Goal: Book appointment/travel/reservation

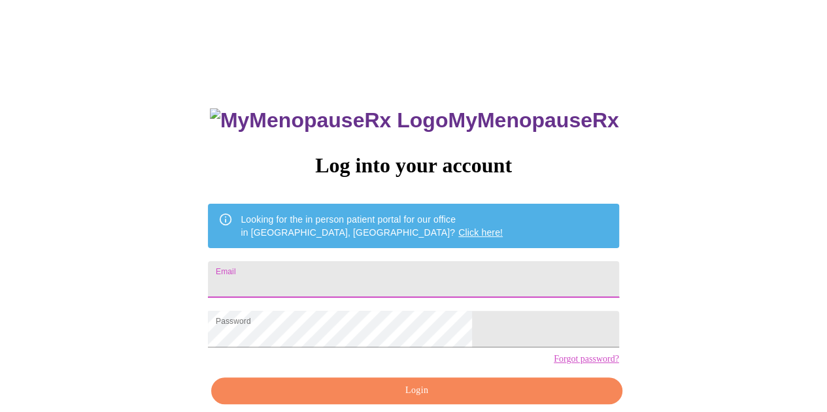
click at [333, 271] on input "Email" at bounding box center [413, 279] width 410 height 37
type input "[EMAIL_ADDRESS][DOMAIN_NAME]"
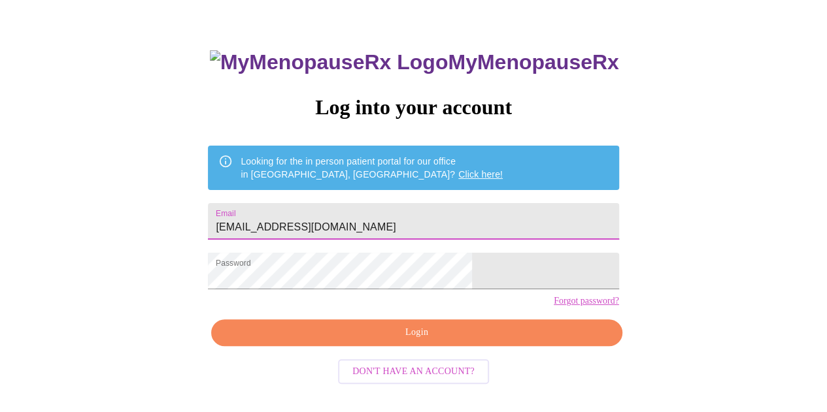
click at [408, 341] on span "Login" at bounding box center [416, 333] width 380 height 16
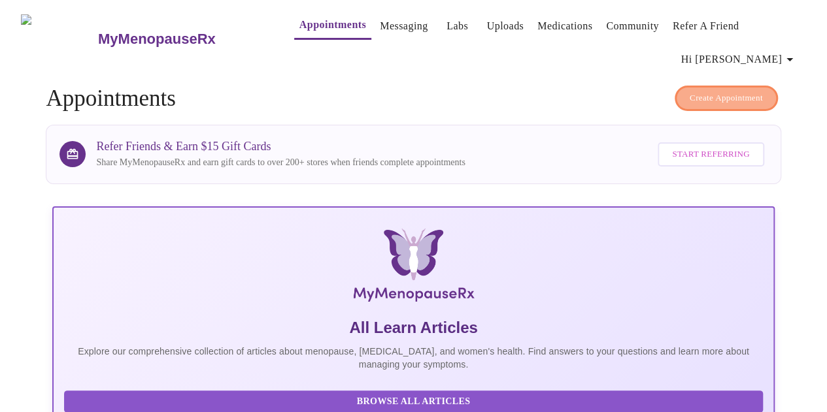
click at [723, 91] on span "Create Appointment" at bounding box center [725, 98] width 73 height 15
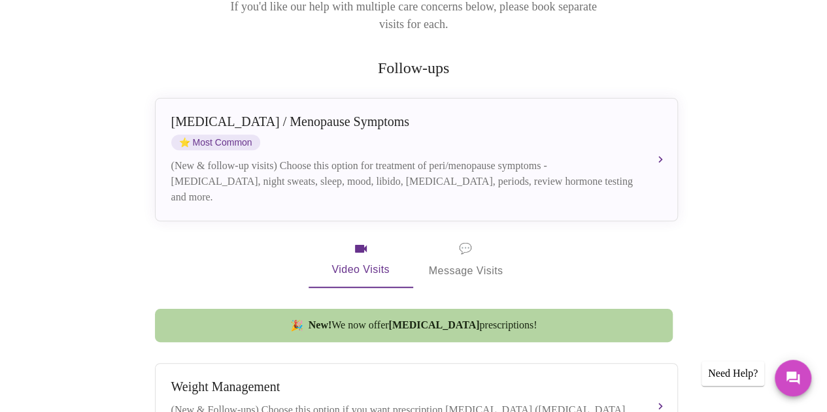
scroll to position [242, 0]
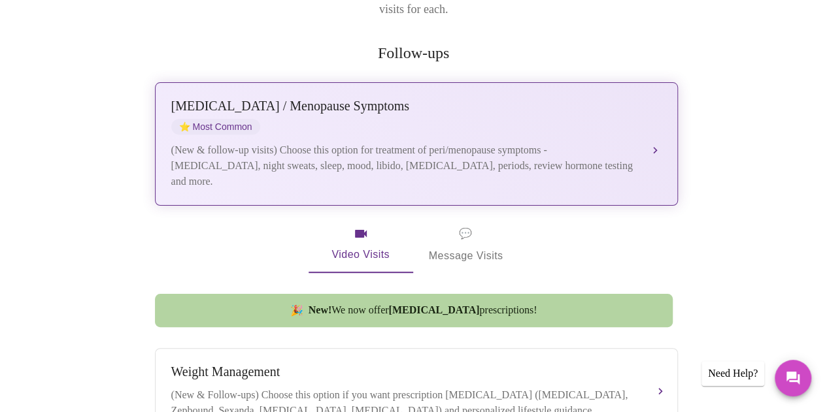
click at [327, 99] on div "[MEDICAL_DATA] / Menopause Symptoms ⭐ Most Common" at bounding box center [403, 117] width 464 height 36
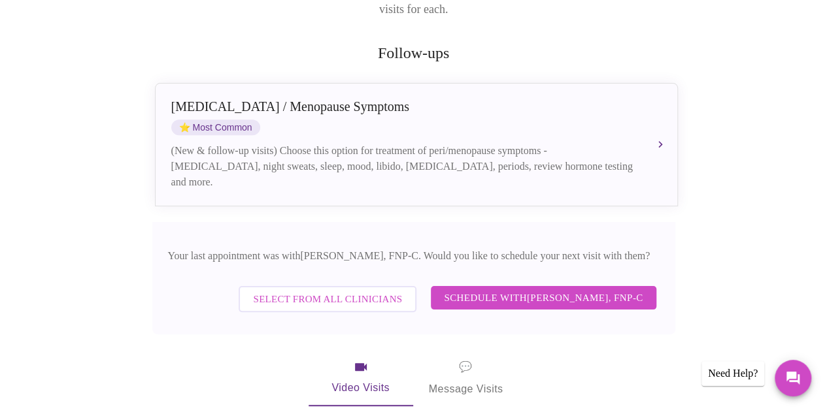
click at [283, 291] on span "Select from All Clinicians" at bounding box center [327, 299] width 149 height 17
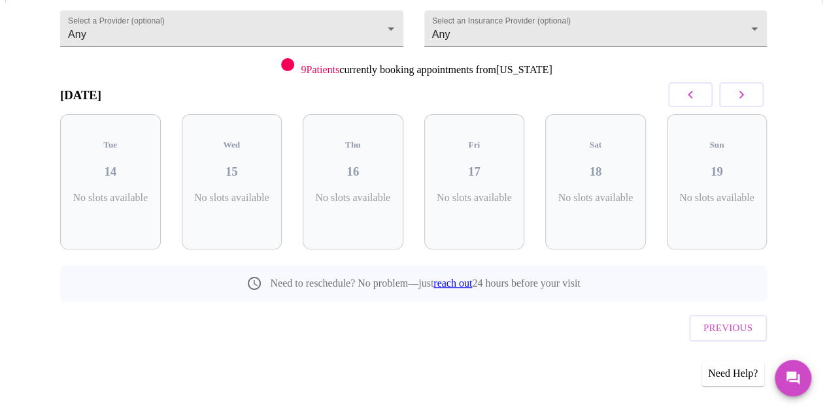
scroll to position [101, 0]
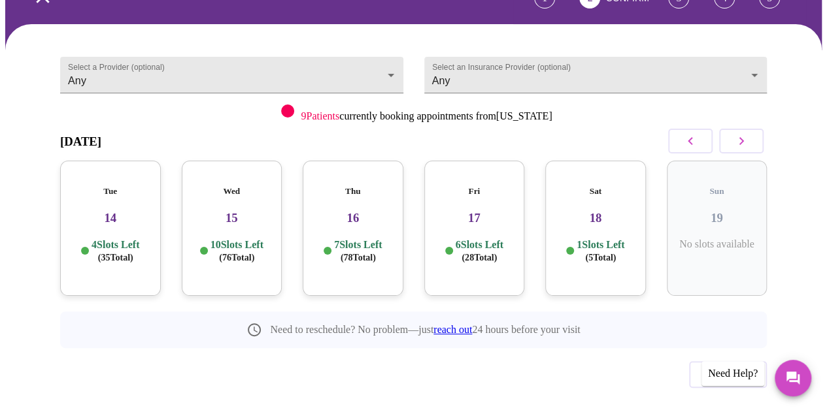
click at [108, 203] on div "Tue 14 4 Slots Left ( 35 Total)" at bounding box center [110, 228] width 101 height 135
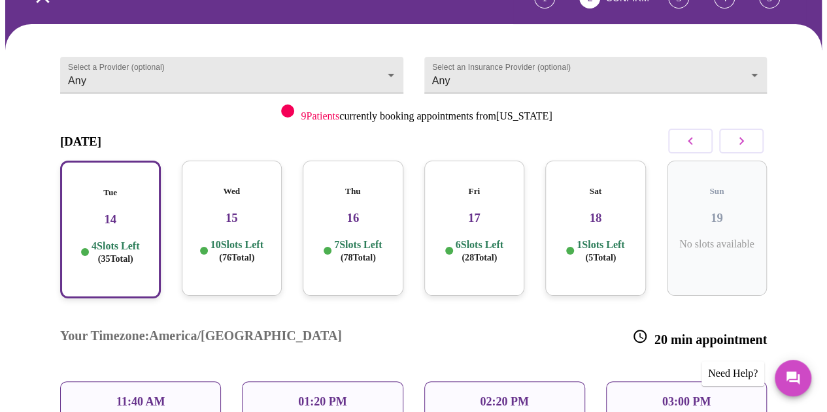
click at [284, 382] on div "01:20 PM" at bounding box center [322, 402] width 161 height 41
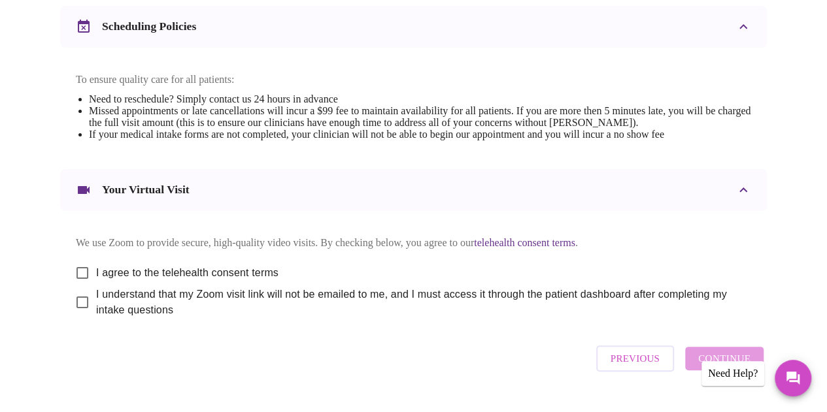
scroll to position [538, 0]
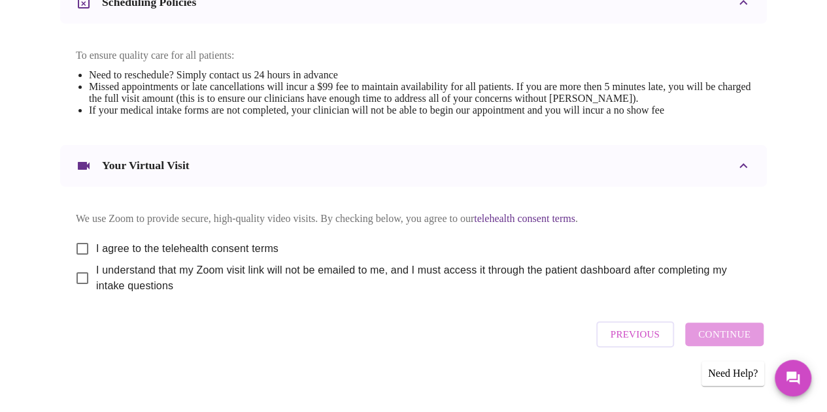
click at [80, 236] on input "I agree to the telehealth consent terms" at bounding box center [82, 248] width 27 height 27
checkbox input "true"
click at [74, 274] on input "I understand that my Zoom visit link will not be emailed to me, and I must acce…" at bounding box center [82, 278] width 27 height 27
checkbox input "true"
click at [723, 335] on span "Continue" at bounding box center [724, 334] width 52 height 17
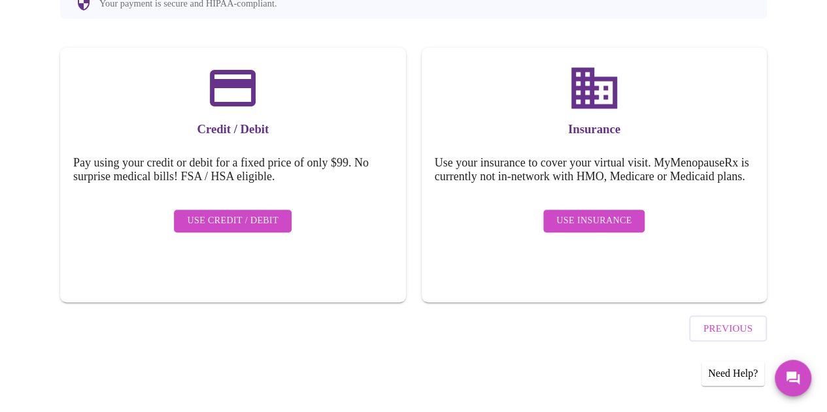
scroll to position [144, 0]
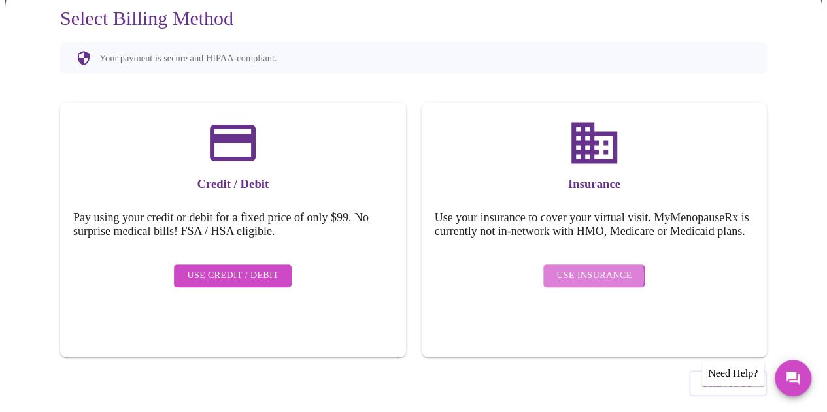
click at [595, 268] on span "Use Insurance" at bounding box center [593, 276] width 75 height 16
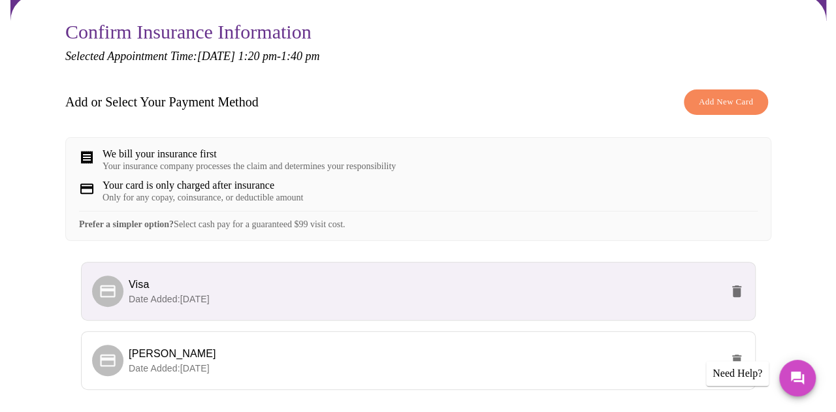
scroll to position [136, 0]
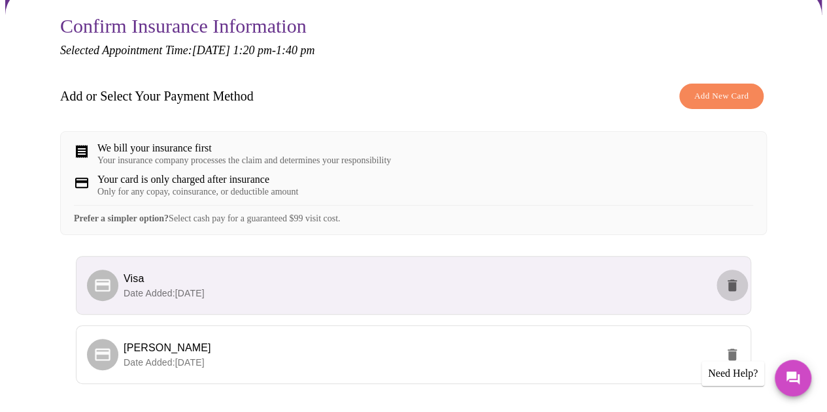
click at [736, 280] on icon "delete" at bounding box center [731, 286] width 9 height 12
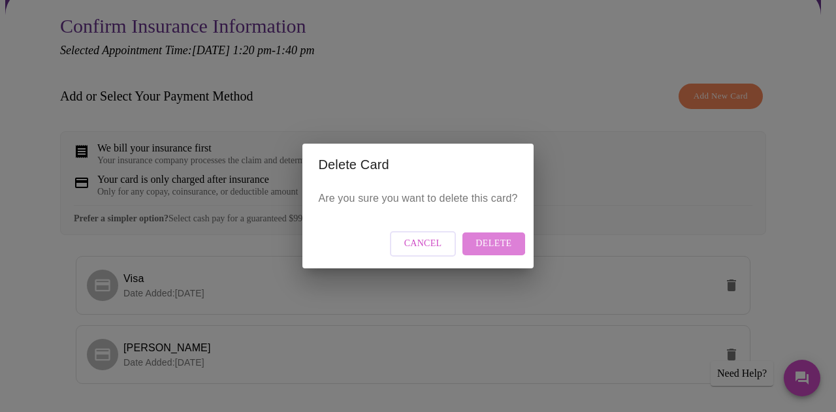
click at [490, 240] on span "Delete" at bounding box center [494, 244] width 36 height 16
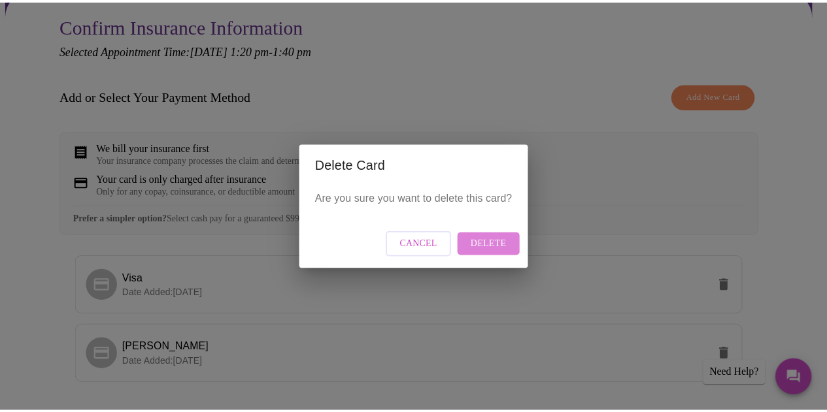
scroll to position [0, 0]
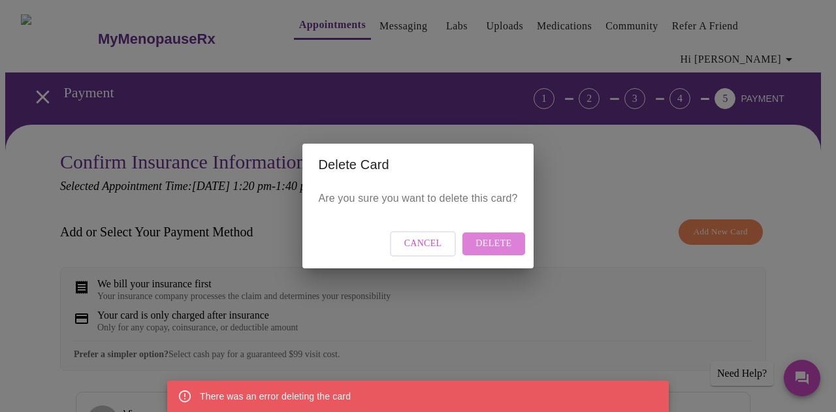
click at [490, 240] on span "Delete" at bounding box center [494, 244] width 36 height 16
click at [425, 238] on span "Cancel" at bounding box center [423, 244] width 38 height 16
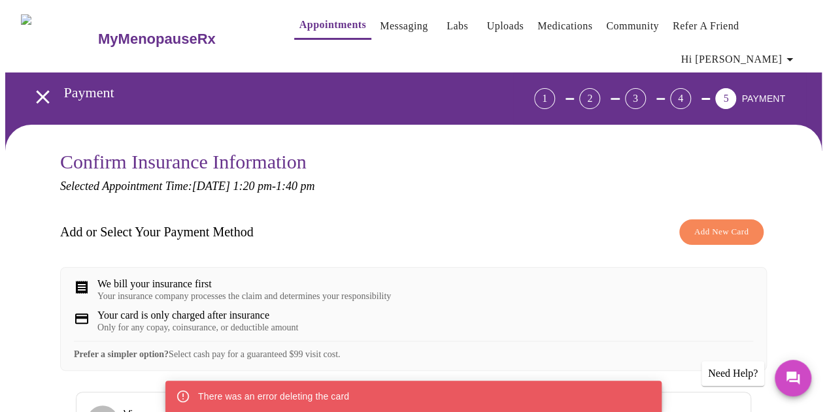
click at [425, 238] on div "Add or Select Your Payment Method Add New Card We bill your insurance first You…" at bounding box center [413, 374] width 706 height 323
click at [795, 372] on icon "Messages" at bounding box center [792, 378] width 13 height 13
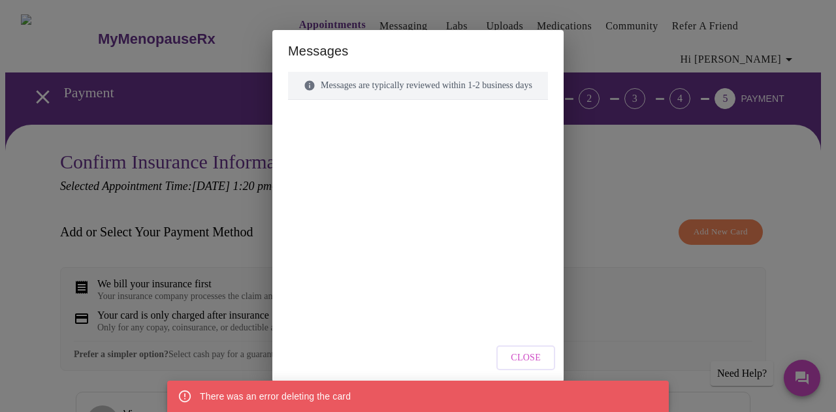
click at [534, 349] on button "Close" at bounding box center [526, 358] width 59 height 25
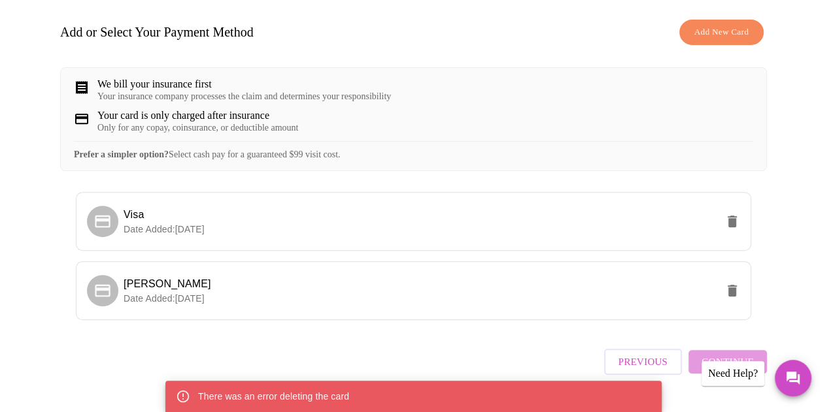
scroll to position [214, 0]
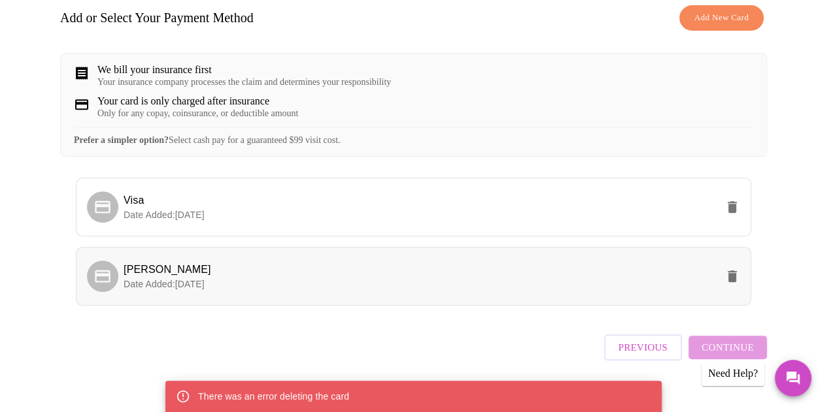
click at [188, 263] on span "[PERSON_NAME]" at bounding box center [419, 270] width 593 height 16
click at [723, 340] on span "Continue" at bounding box center [727, 347] width 52 height 17
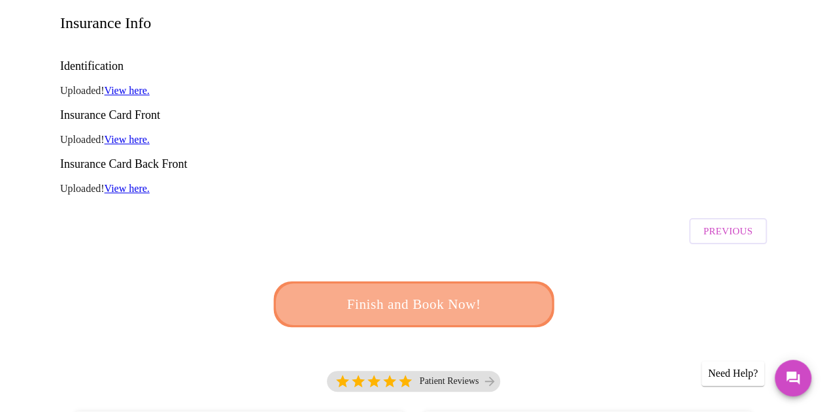
click at [430, 292] on span "Finish and Book Now!" at bounding box center [413, 304] width 243 height 24
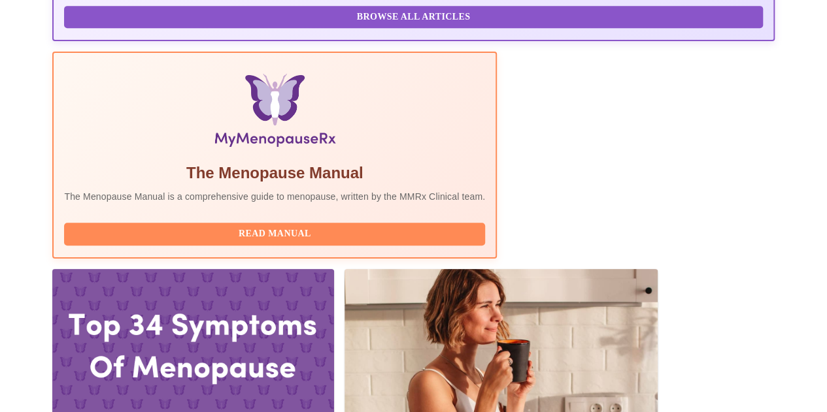
scroll to position [391, 0]
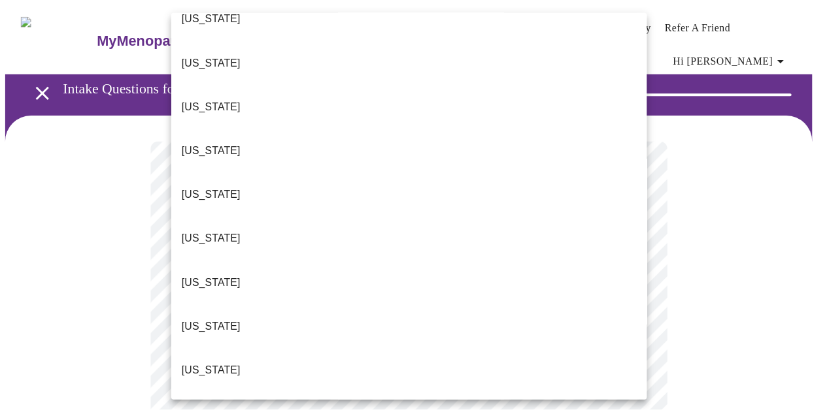
scroll to position [234, 0]
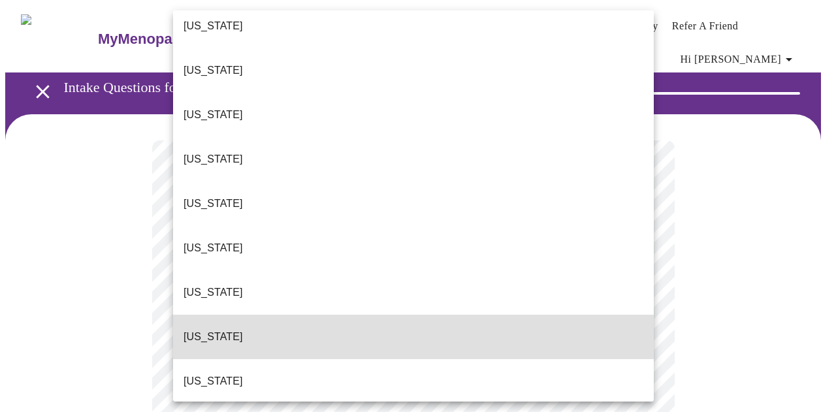
click at [206, 329] on p "[US_STATE]" at bounding box center [213, 337] width 59 height 16
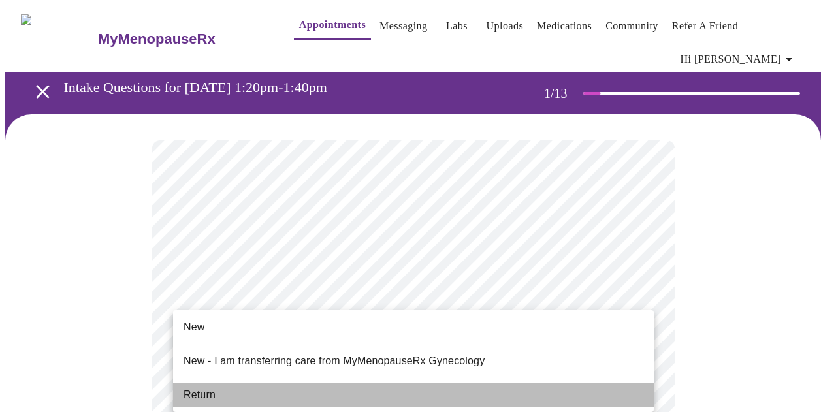
click at [307, 384] on li "Return" at bounding box center [413, 396] width 481 height 24
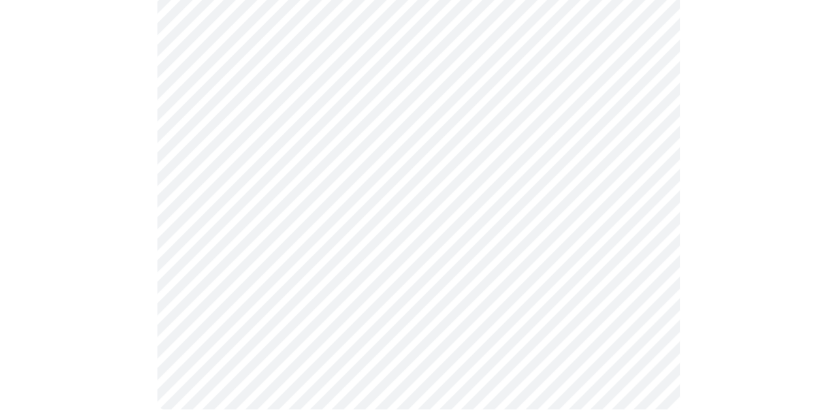
scroll to position [0, 0]
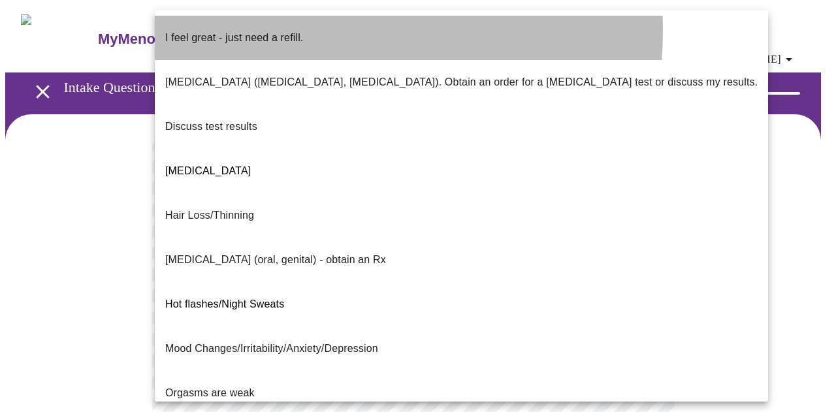
click at [280, 31] on p "I feel great - just need a refill." at bounding box center [234, 38] width 138 height 16
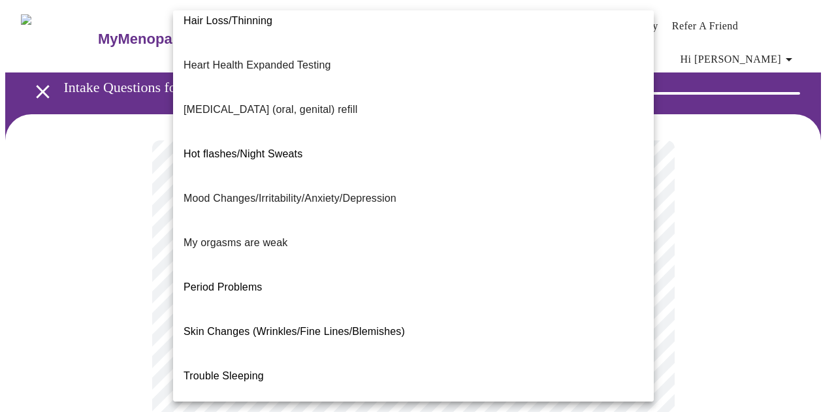
scroll to position [196, 0]
click at [716, 280] on div at bounding box center [418, 206] width 836 height 412
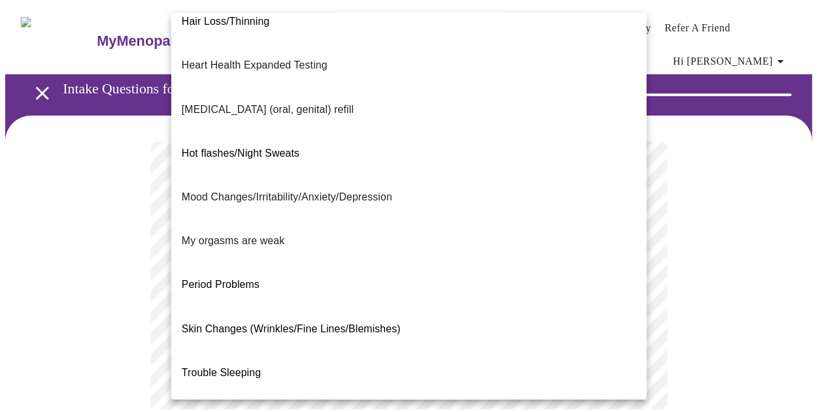
scroll to position [0, 0]
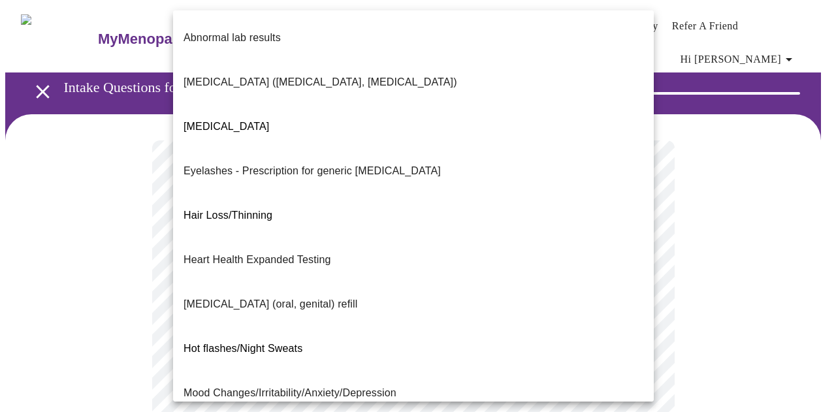
click at [796, 145] on div at bounding box center [418, 206] width 836 height 412
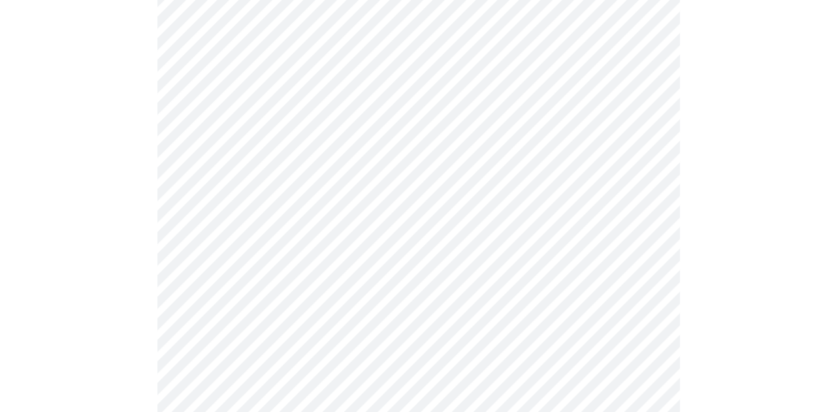
scroll to position [212, 0]
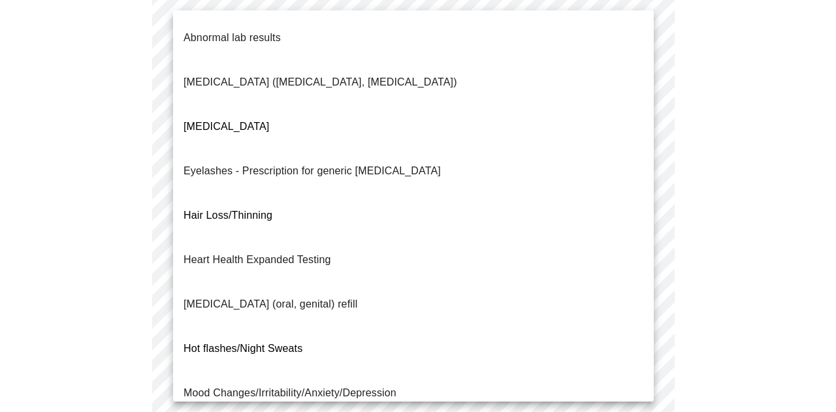
click at [287, 163] on body "MyMenopauseRx Appointments Messaging Labs Uploads Medications Community Refer a…" at bounding box center [418, 252] width 826 height 917
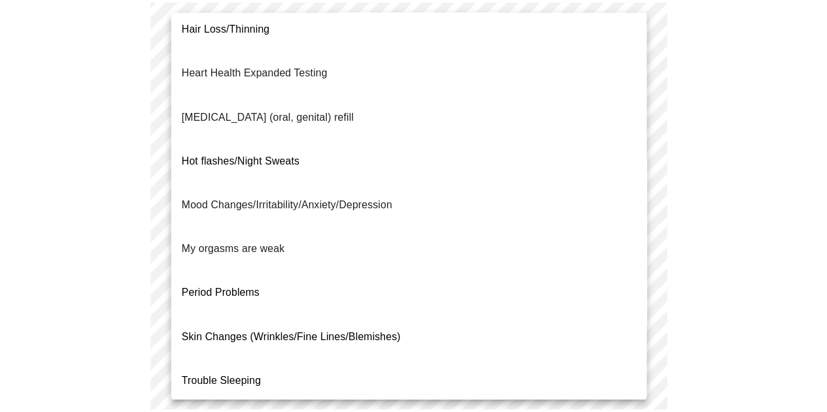
scroll to position [196, 0]
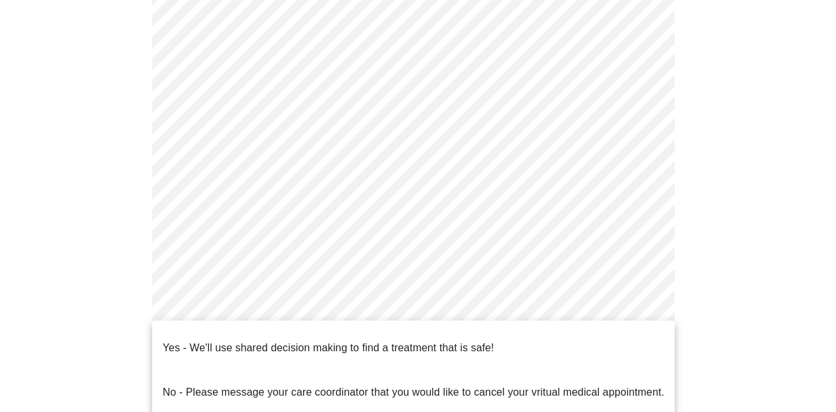
click at [243, 316] on body "MyMenopauseRx Appointments Messaging Labs Uploads Medications Community Refer a…" at bounding box center [418, 248] width 826 height 909
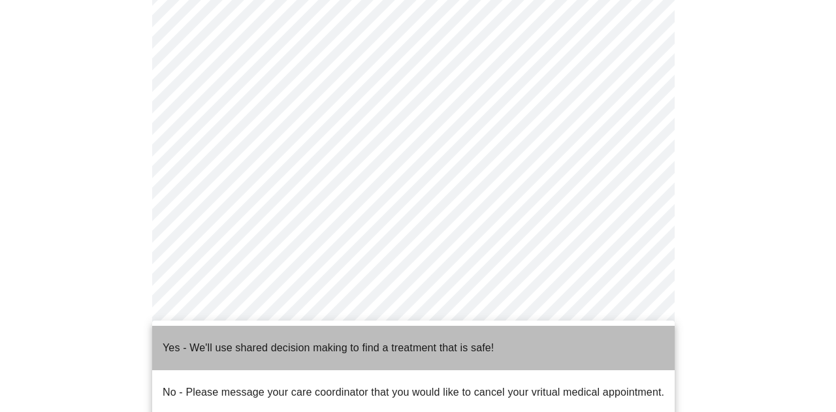
click at [239, 344] on p "Yes - We'll use shared decision making to find a treatment that is safe!" at bounding box center [328, 348] width 331 height 16
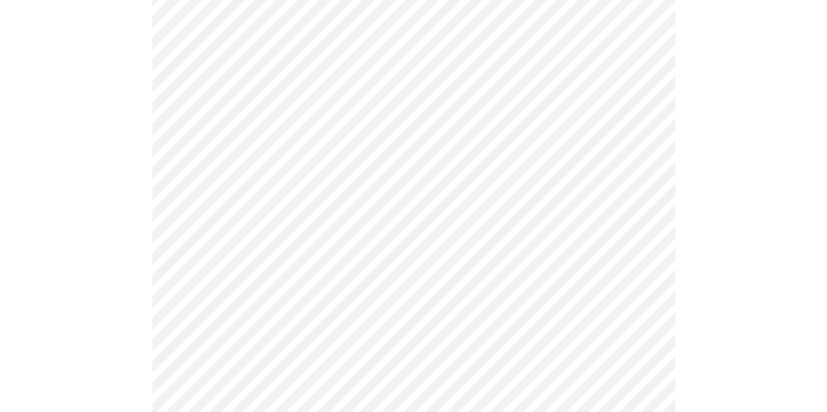
scroll to position [0, 0]
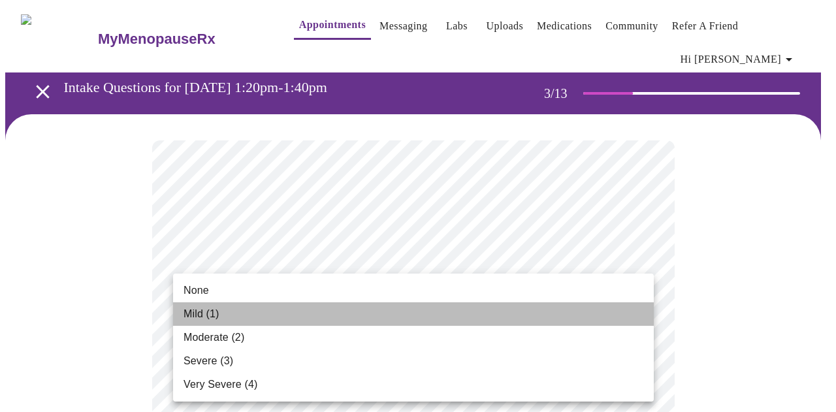
click at [205, 312] on span "Mild (1)" at bounding box center [202, 314] width 36 height 16
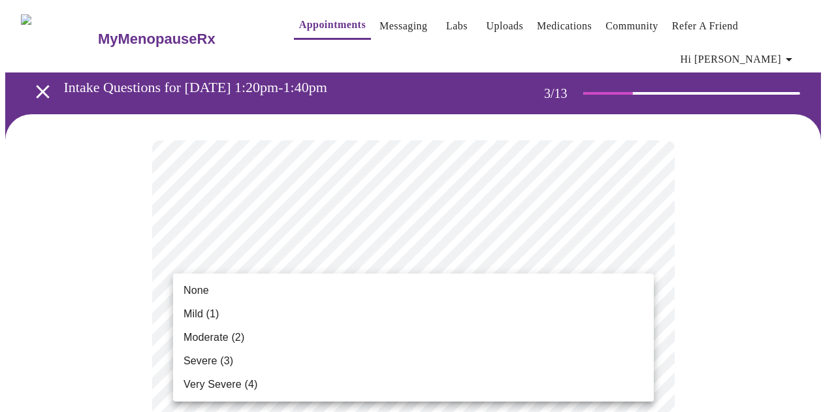
click at [201, 291] on span "None" at bounding box center [196, 291] width 25 height 16
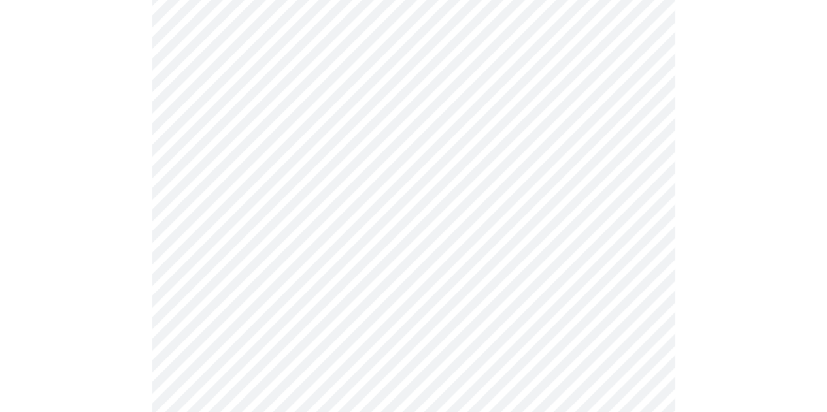
scroll to position [311, 0]
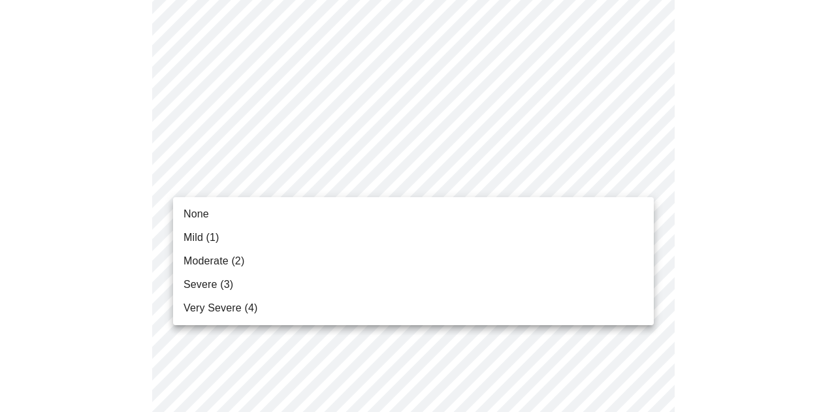
click at [221, 237] on li "Mild (1)" at bounding box center [413, 238] width 481 height 24
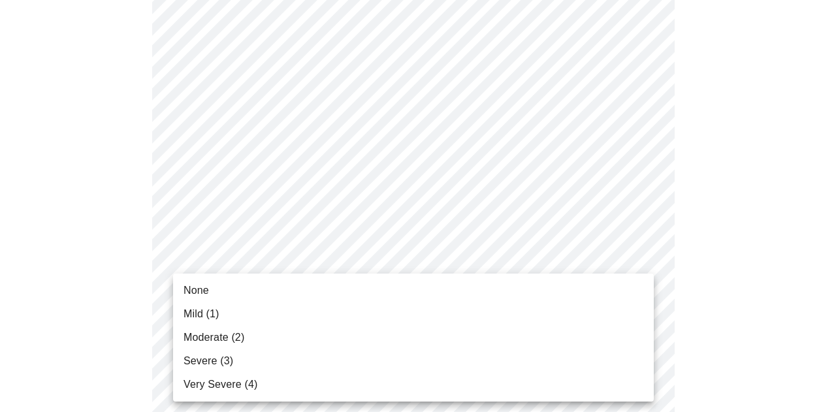
click at [231, 339] on span "Moderate (2)" at bounding box center [214, 338] width 61 height 16
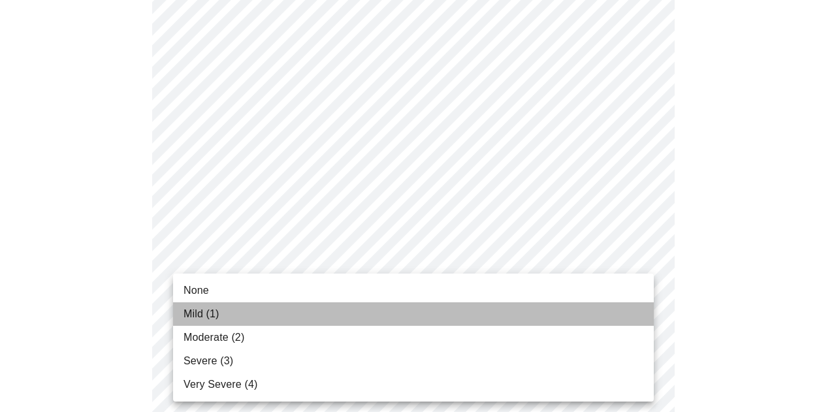
click at [205, 318] on span "Mild (1)" at bounding box center [202, 314] width 36 height 16
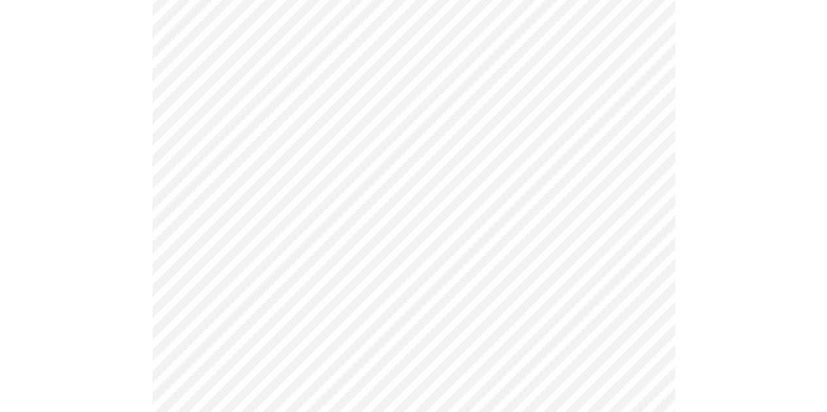
scroll to position [576, 0]
click at [269, 191] on body "MyMenopauseRx Appointments Messaging Labs Uploads Medications Community Refer a…" at bounding box center [413, 261] width 816 height 1665
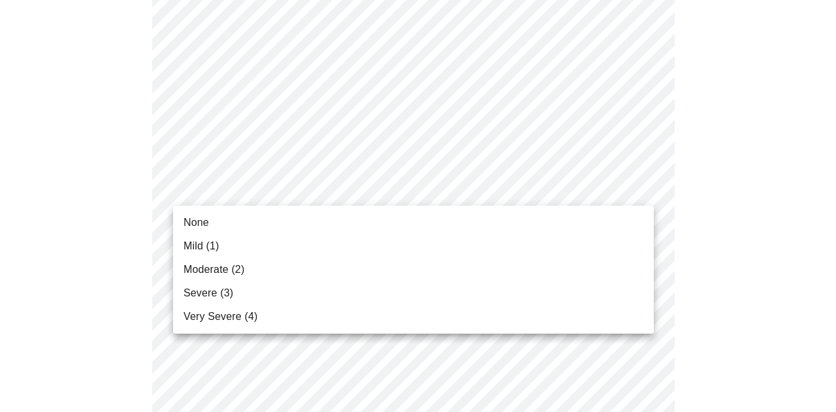
click at [206, 269] on span "Moderate (2)" at bounding box center [214, 270] width 61 height 16
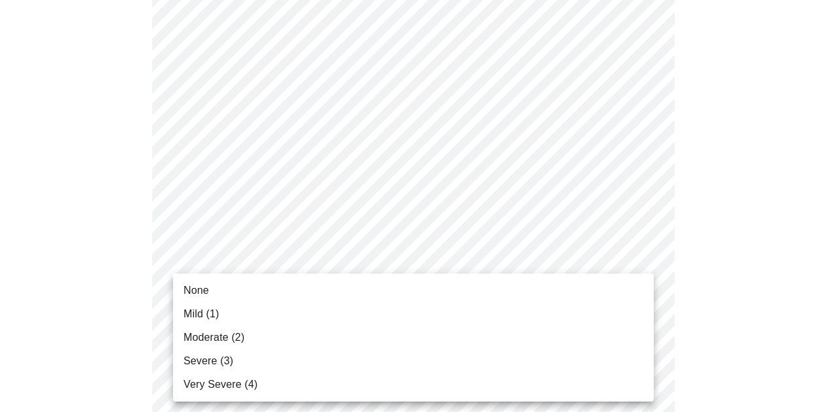
click at [206, 291] on body "MyMenopauseRx Appointments Messaging Labs Uploads Medications Community Refer a…" at bounding box center [418, 252] width 826 height 1647
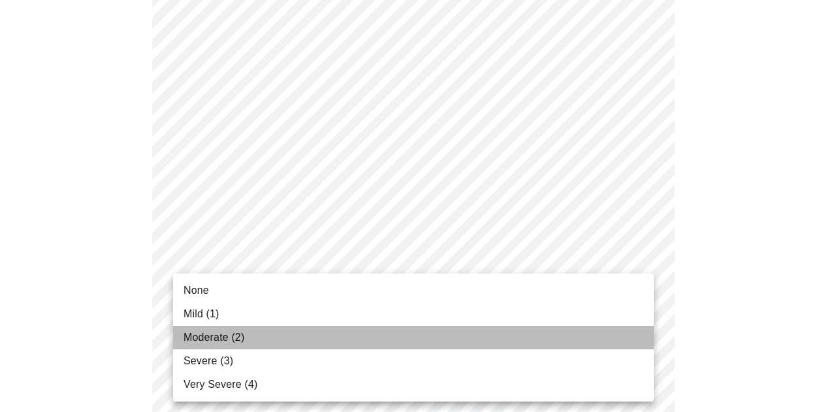
click at [208, 335] on span "Moderate (2)" at bounding box center [214, 338] width 61 height 16
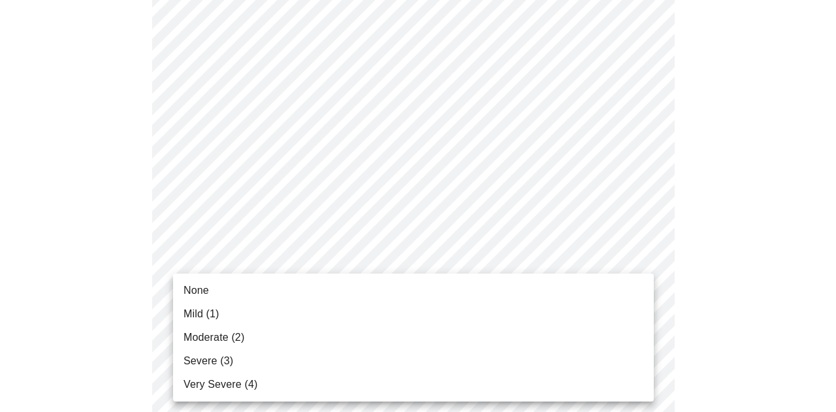
click at [341, 393] on body "MyMenopauseRx Appointments Messaging Labs Uploads Medications Community Refer a…" at bounding box center [418, 243] width 826 height 1628
click at [220, 289] on li "None" at bounding box center [413, 291] width 481 height 24
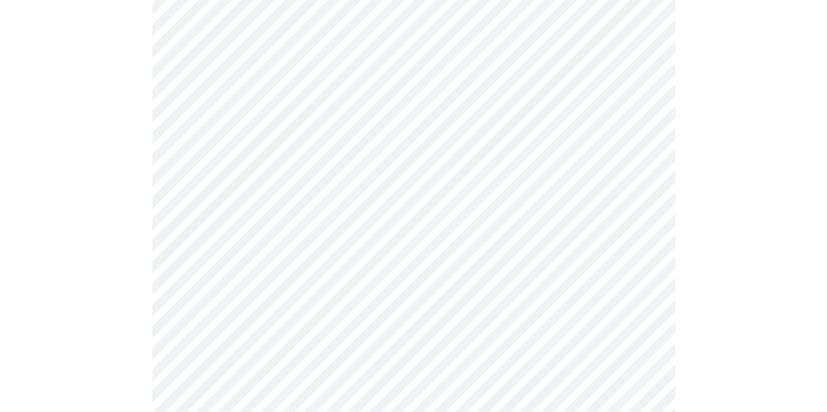
scroll to position [899, 0]
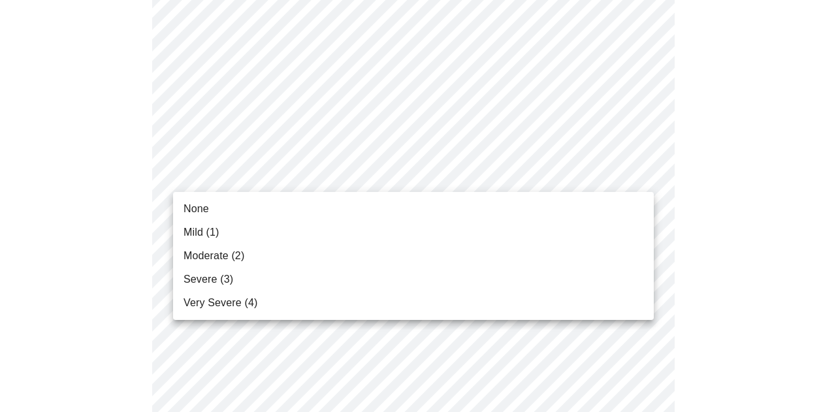
click at [223, 211] on li "None" at bounding box center [413, 209] width 481 height 24
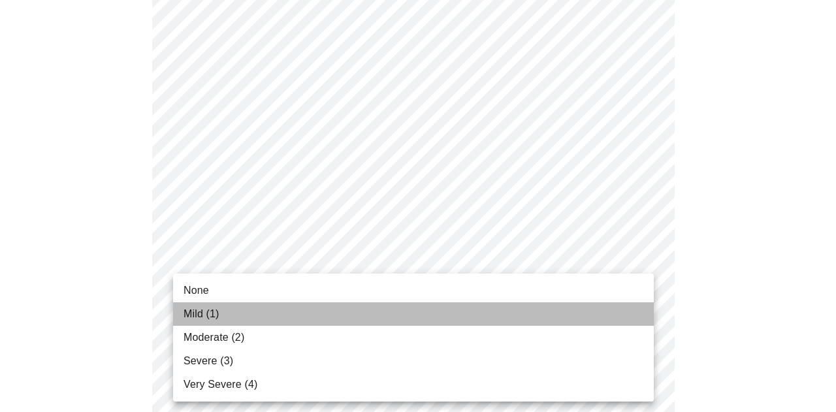
click at [221, 308] on li "Mild (1)" at bounding box center [413, 315] width 481 height 24
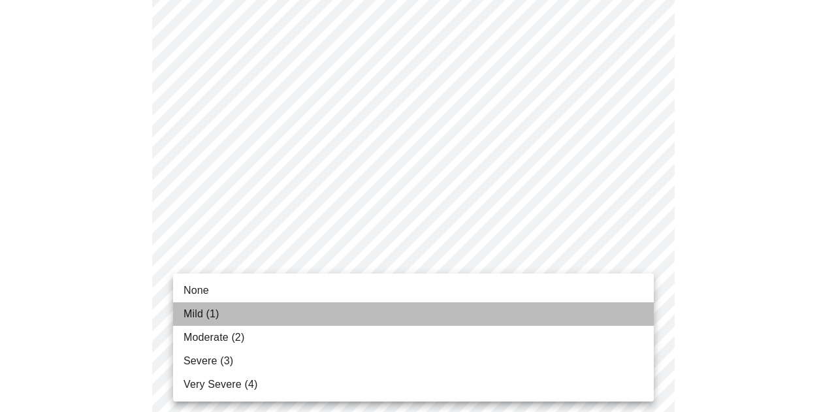
click at [216, 313] on span "Mild (1)" at bounding box center [202, 314] width 36 height 16
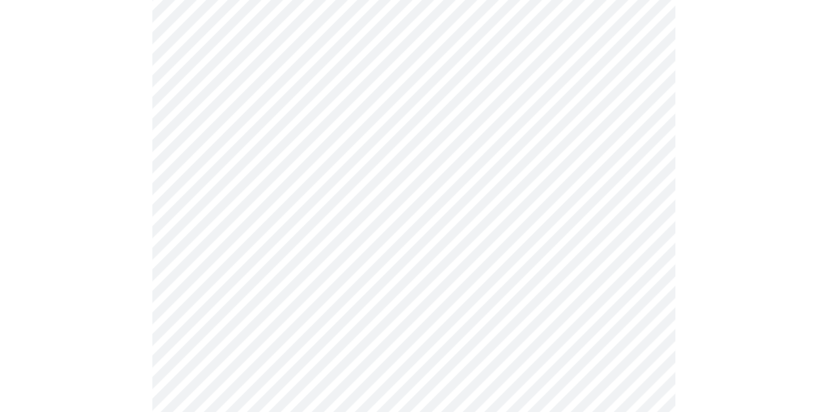
scroll to position [414, 0]
click at [324, 376] on body "MyMenopauseRx Appointments Messaging Labs Uploads Medications Community Refer a…" at bounding box center [413, 244] width 816 height 1306
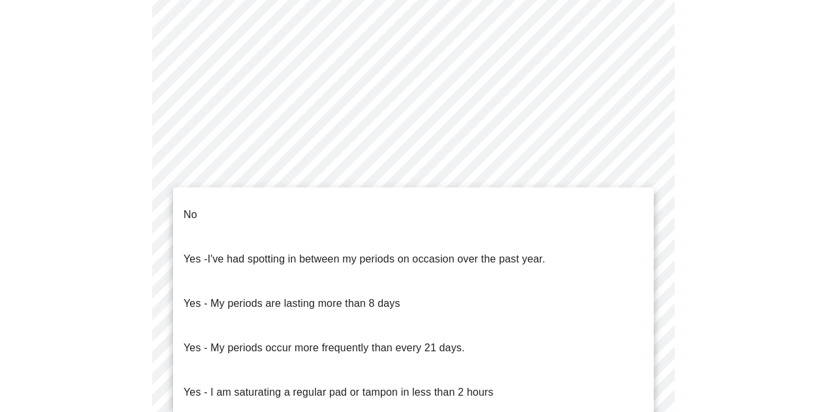
click at [214, 202] on li "No" at bounding box center [413, 215] width 481 height 44
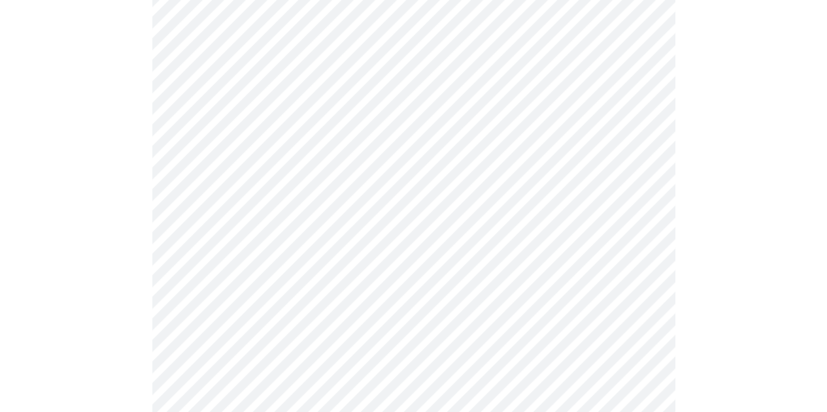
scroll to position [738, 0]
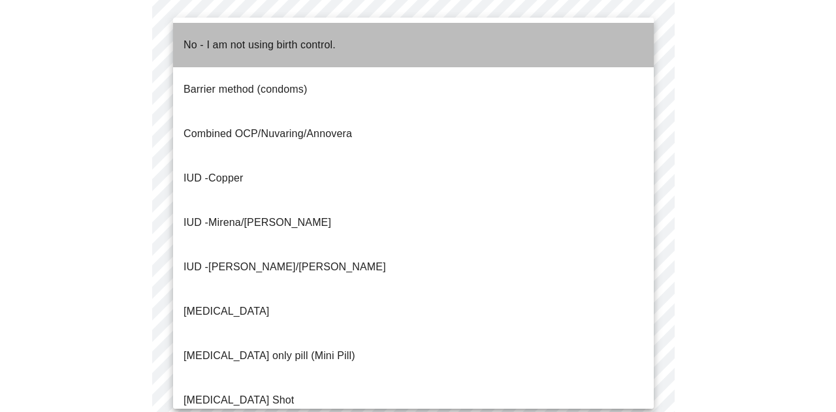
click at [237, 38] on p "No - I am not using birth control." at bounding box center [260, 45] width 152 height 16
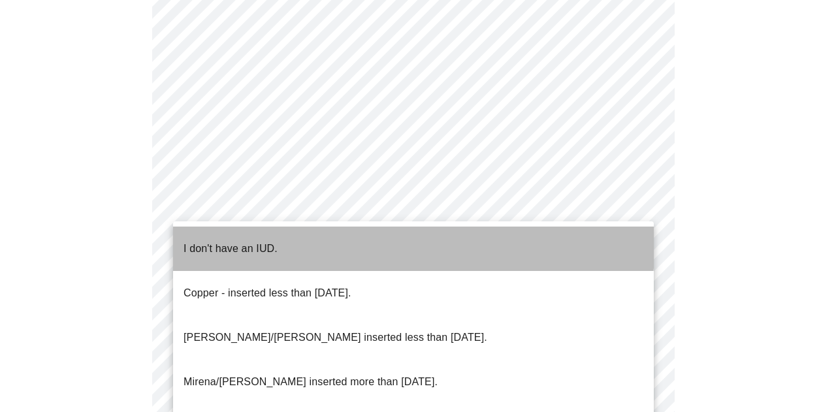
click at [257, 241] on p "I don't have an IUD." at bounding box center [231, 249] width 94 height 16
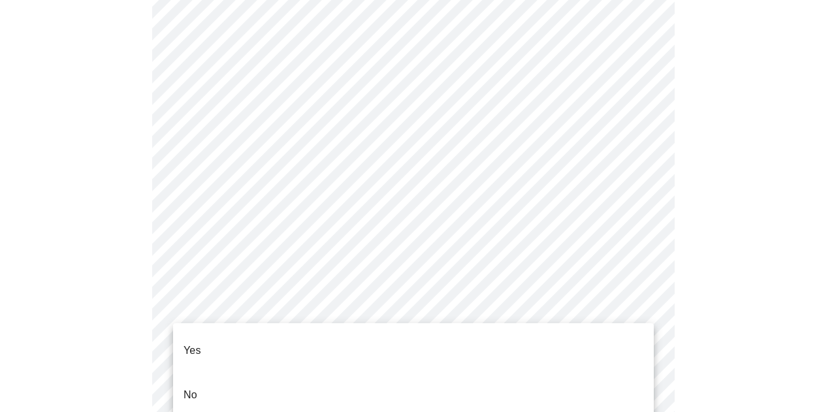
click at [204, 335] on li "Yes" at bounding box center [413, 351] width 481 height 44
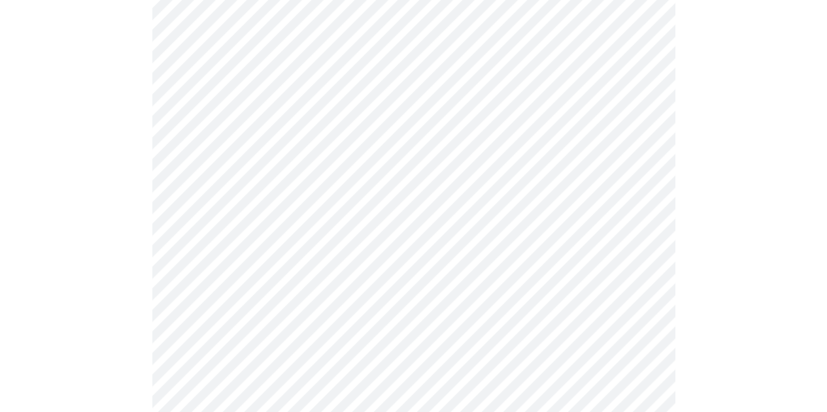
scroll to position [242, 0]
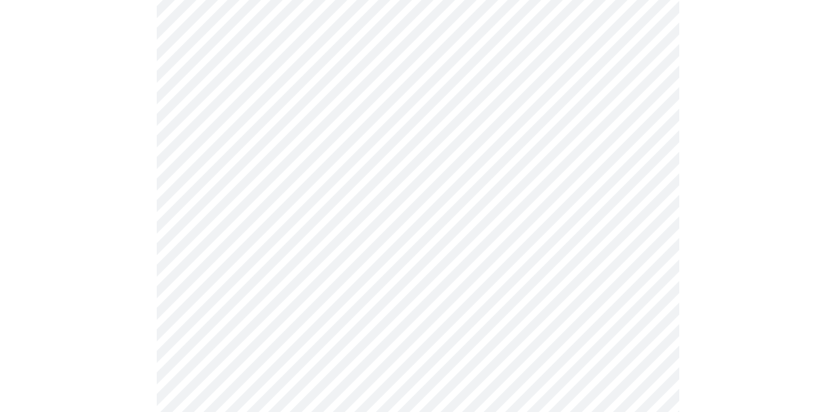
click at [482, 208] on body "MyMenopauseRx Appointments Messaging Labs Uploads Medications Community Refer a…" at bounding box center [418, 255] width 826 height 984
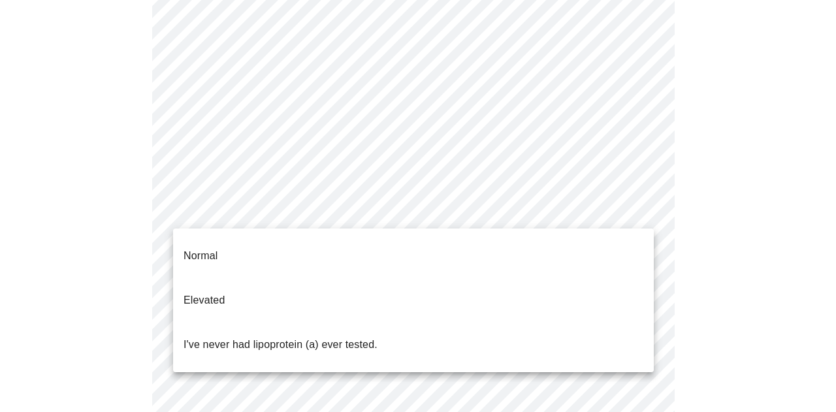
click at [313, 337] on p "I've never had lipoprotein (a) ever tested." at bounding box center [281, 345] width 194 height 16
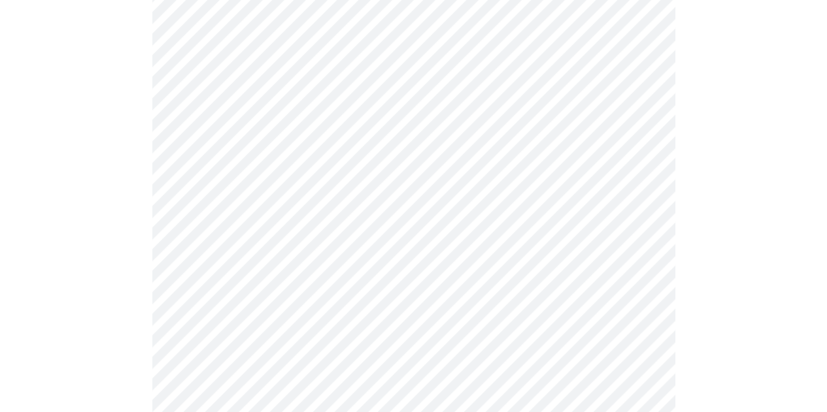
scroll to position [3389, 0]
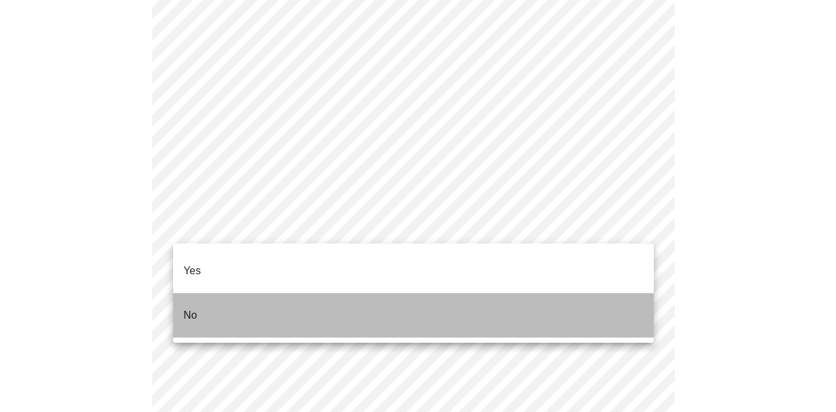
click at [298, 295] on li "No" at bounding box center [413, 315] width 481 height 44
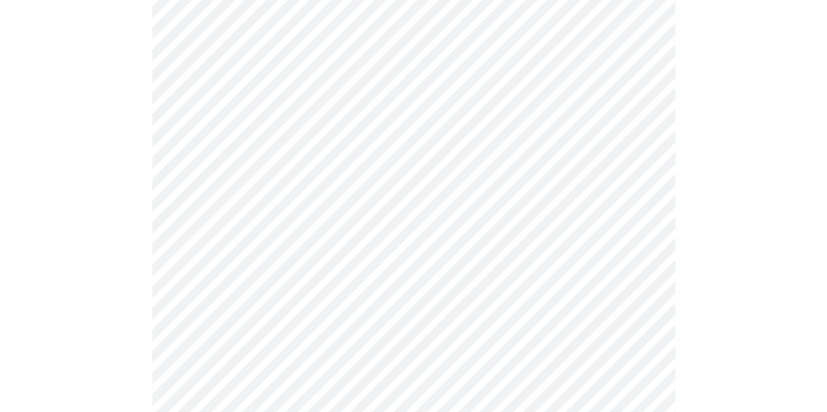
scroll to position [762, 0]
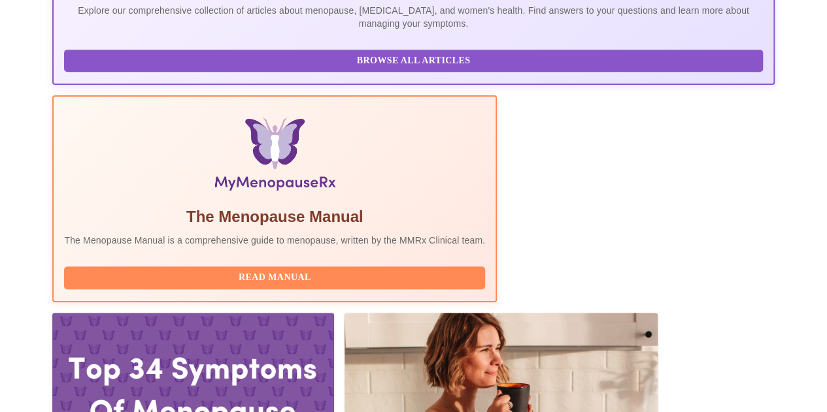
scroll to position [340, 0]
